Goal: Information Seeking & Learning: Learn about a topic

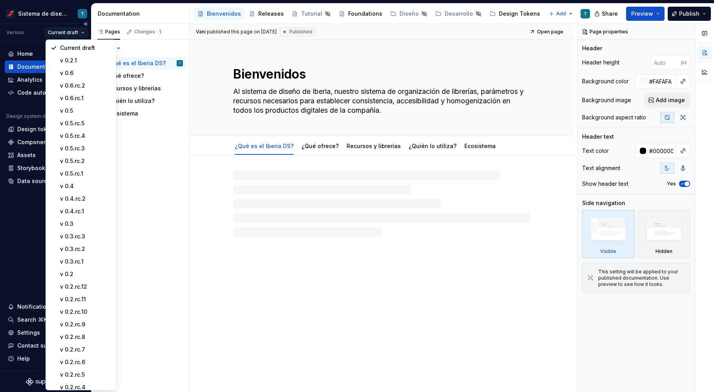
click at [78, 33] on html "Sistema de diseño Iberia T Version Current draft Home Documentation Analytics C…" at bounding box center [357, 196] width 714 height 392
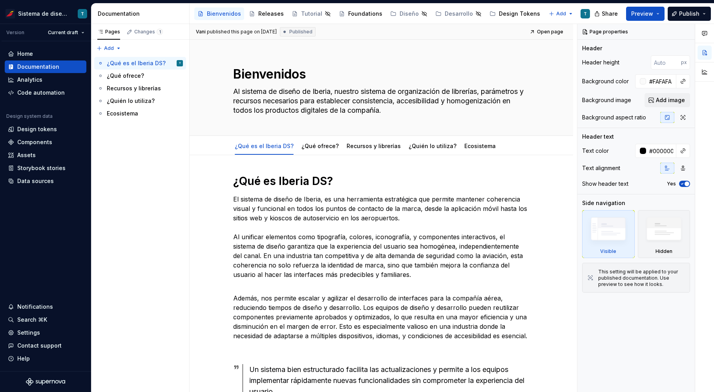
click at [70, 32] on html "Sistema de diseño Iberia T Version Current draft Home Documentation Analytics C…" at bounding box center [357, 196] width 714 height 392
click at [506, 12] on div "Estilos" at bounding box center [515, 14] width 18 height 8
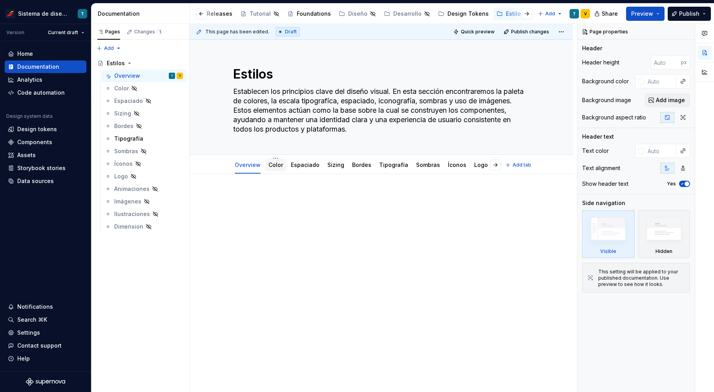
click at [278, 167] on link "Color" at bounding box center [276, 164] width 15 height 7
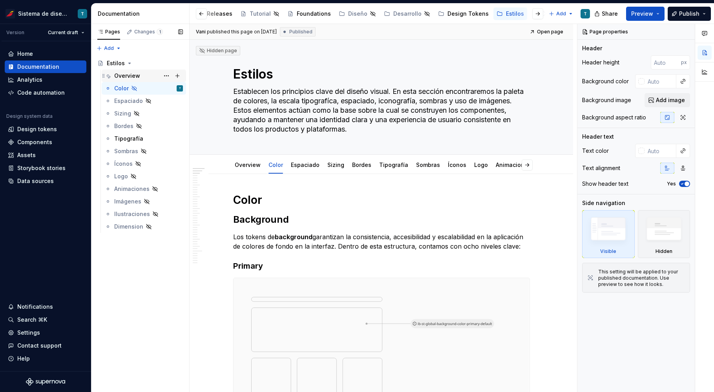
click at [152, 74] on div "Overview V" at bounding box center [148, 75] width 69 height 11
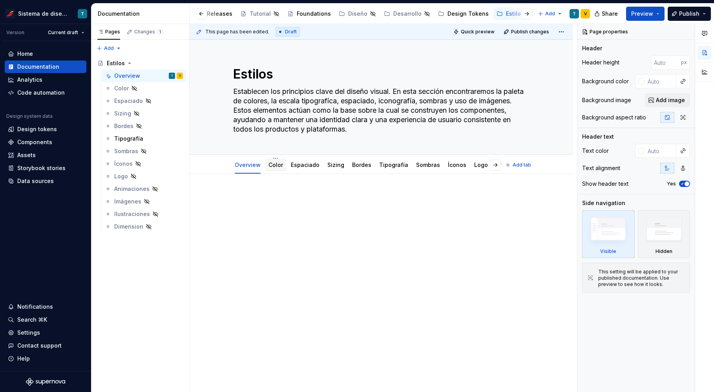
click at [271, 168] on div "Color" at bounding box center [276, 165] width 15 height 8
click at [276, 166] on link "Color" at bounding box center [276, 164] width 15 height 7
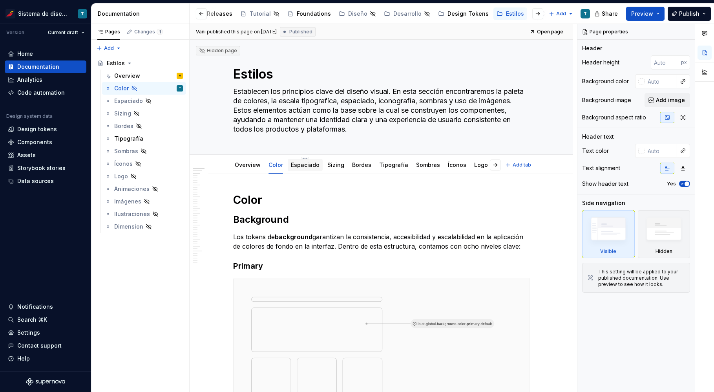
click at [298, 167] on link "Espaciado" at bounding box center [305, 164] width 29 height 7
type textarea "*"
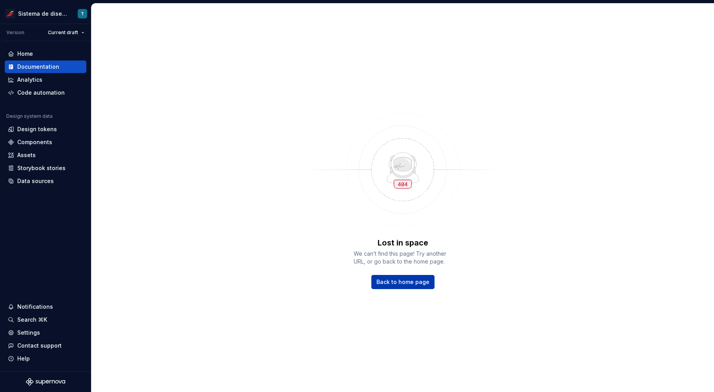
click at [416, 284] on span "Back to home page" at bounding box center [403, 282] width 53 height 8
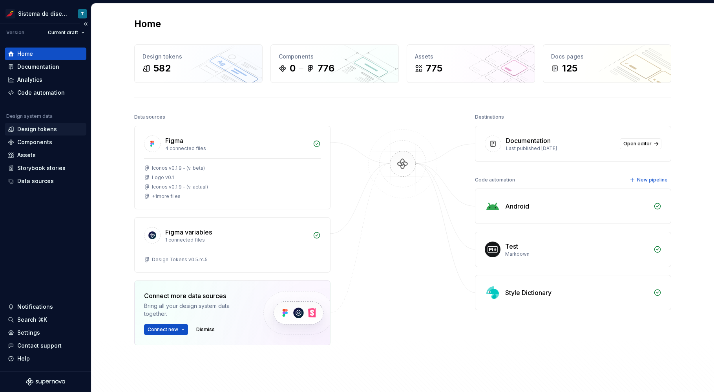
click at [37, 131] on div "Design tokens" at bounding box center [37, 129] width 40 height 8
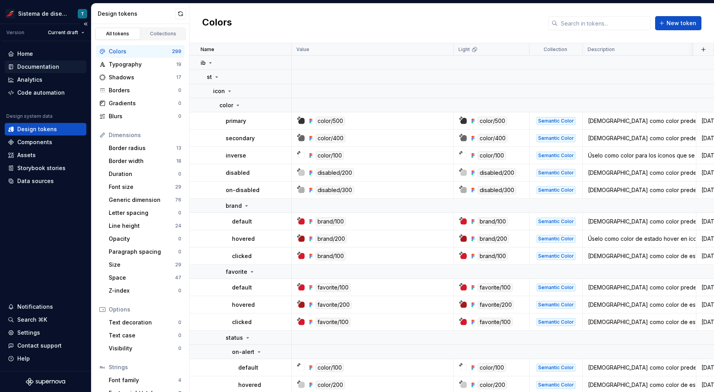
click at [52, 68] on div "Documentation" at bounding box center [38, 67] width 42 height 8
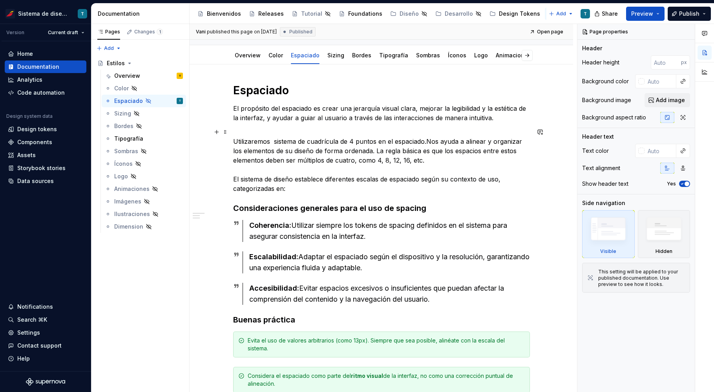
scroll to position [115, 0]
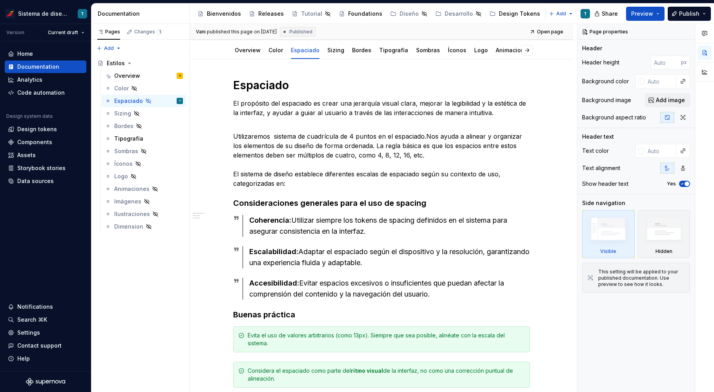
type textarea "*"
